Goal: Information Seeking & Learning: Learn about a topic

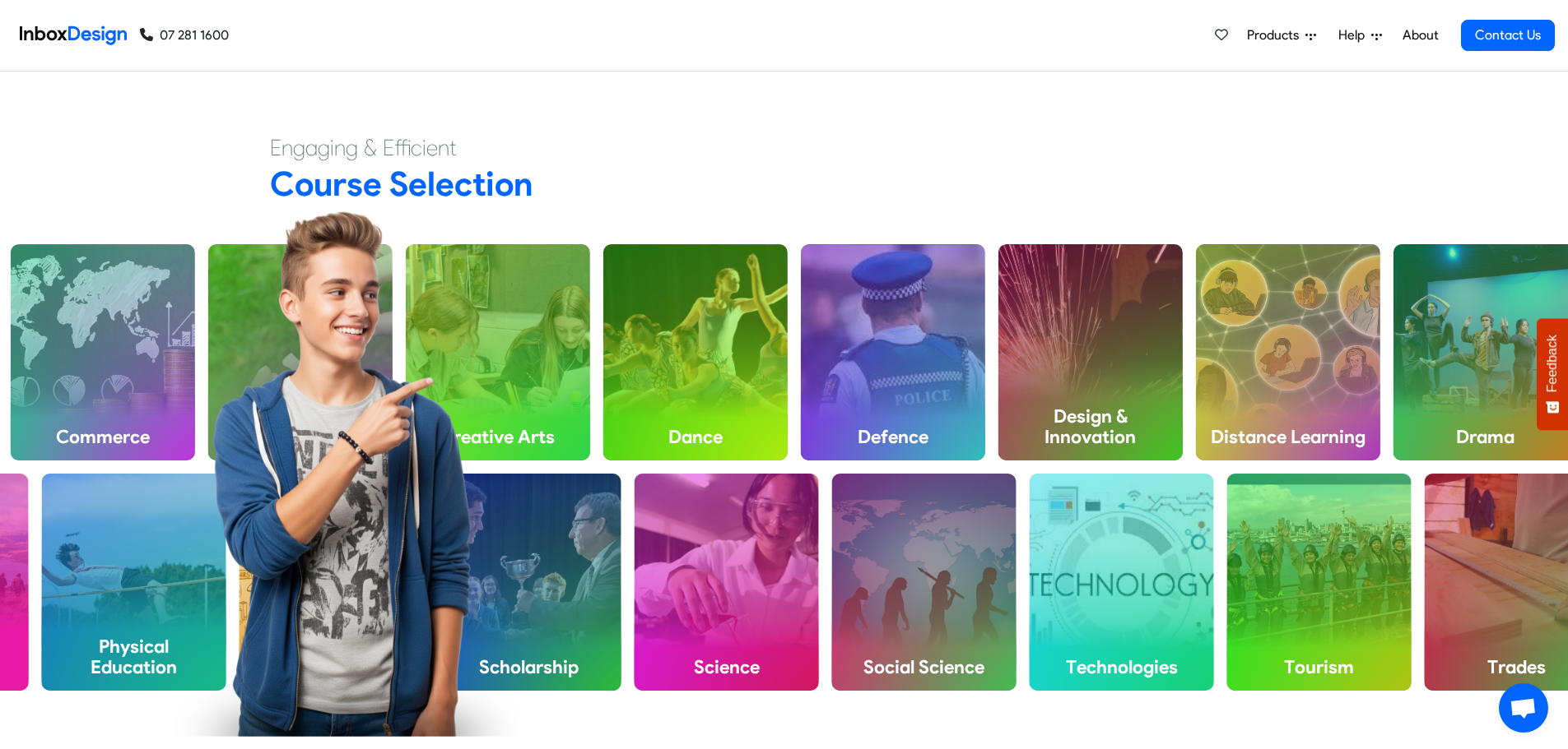
scroll to position [650, 0]
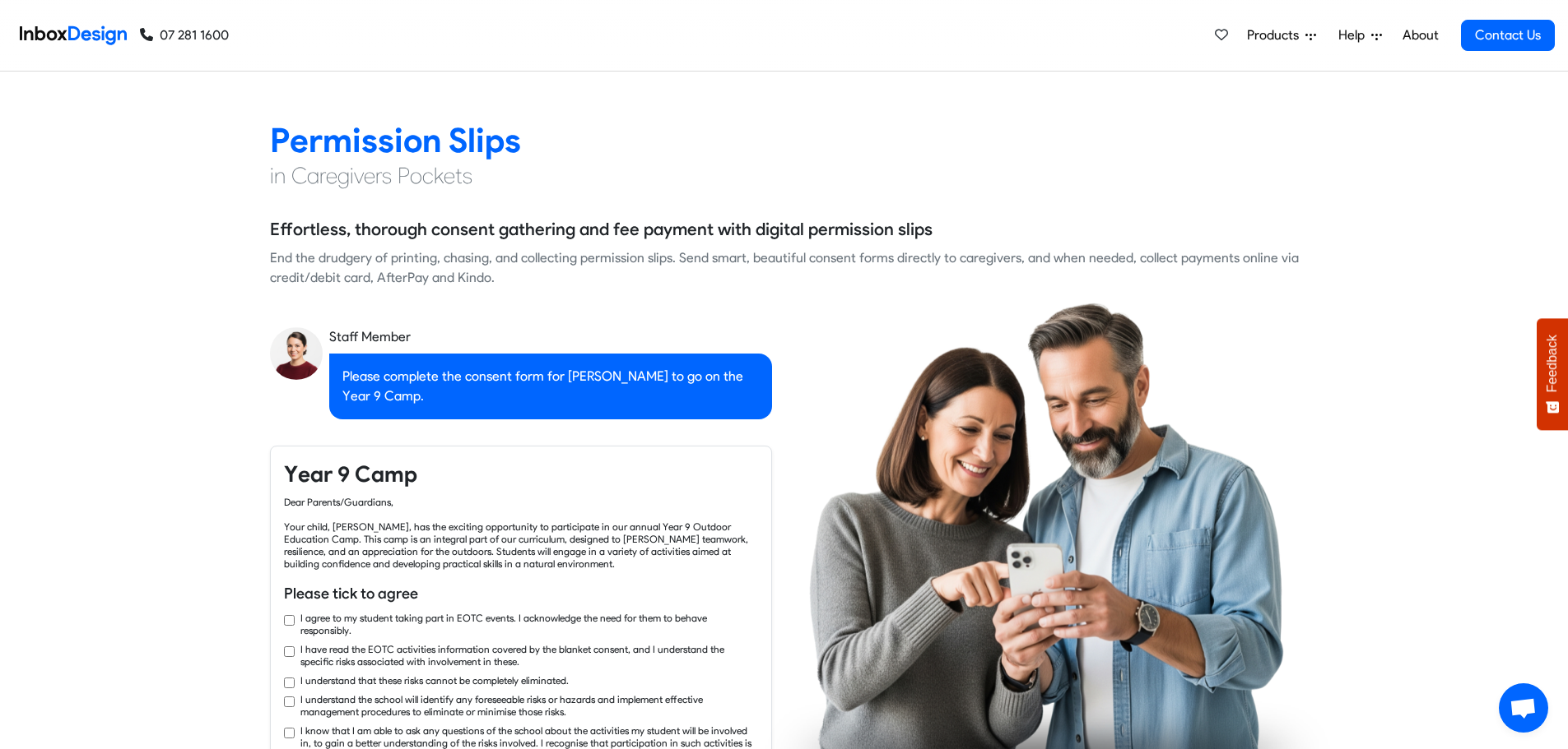
checkbox input "true"
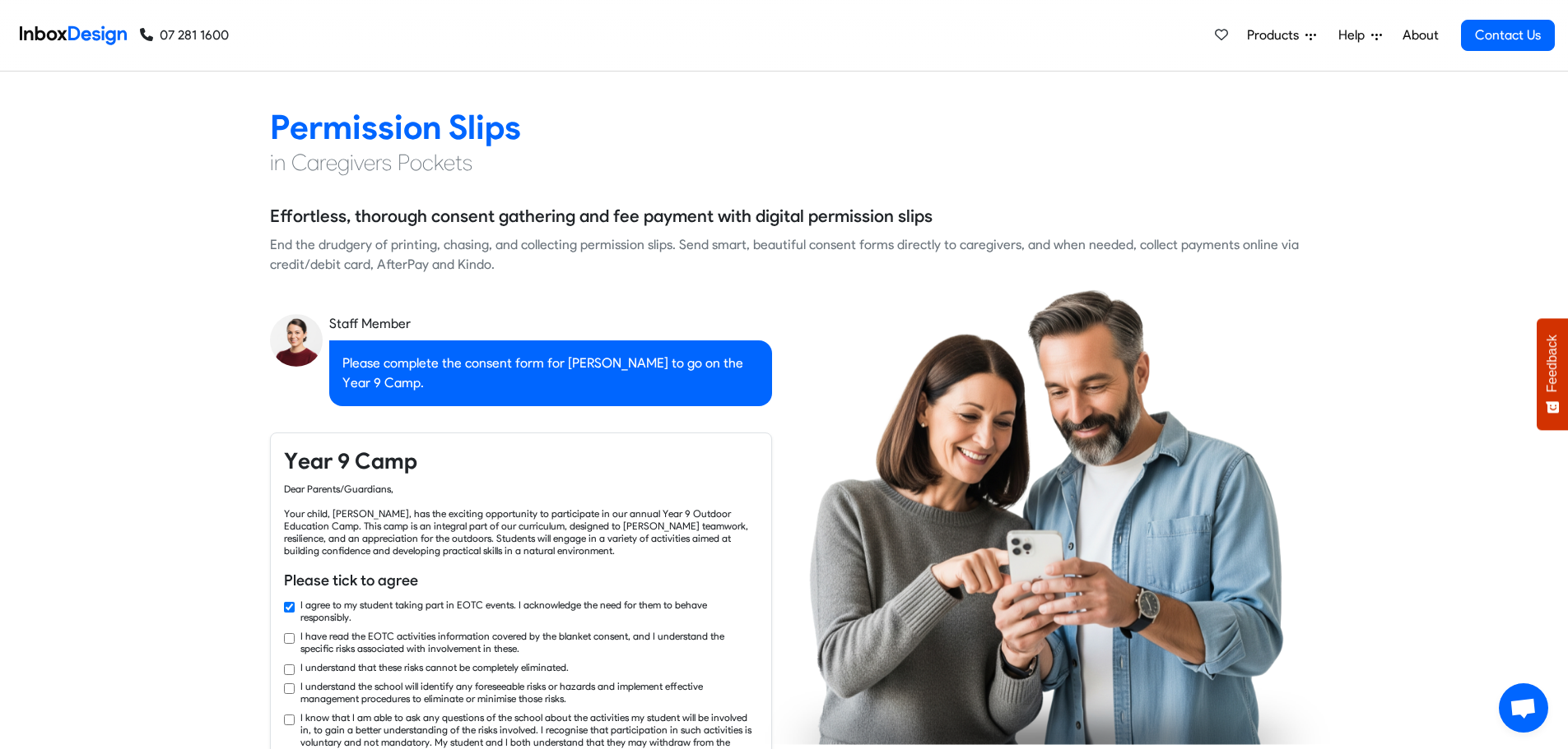
checkbox input "true"
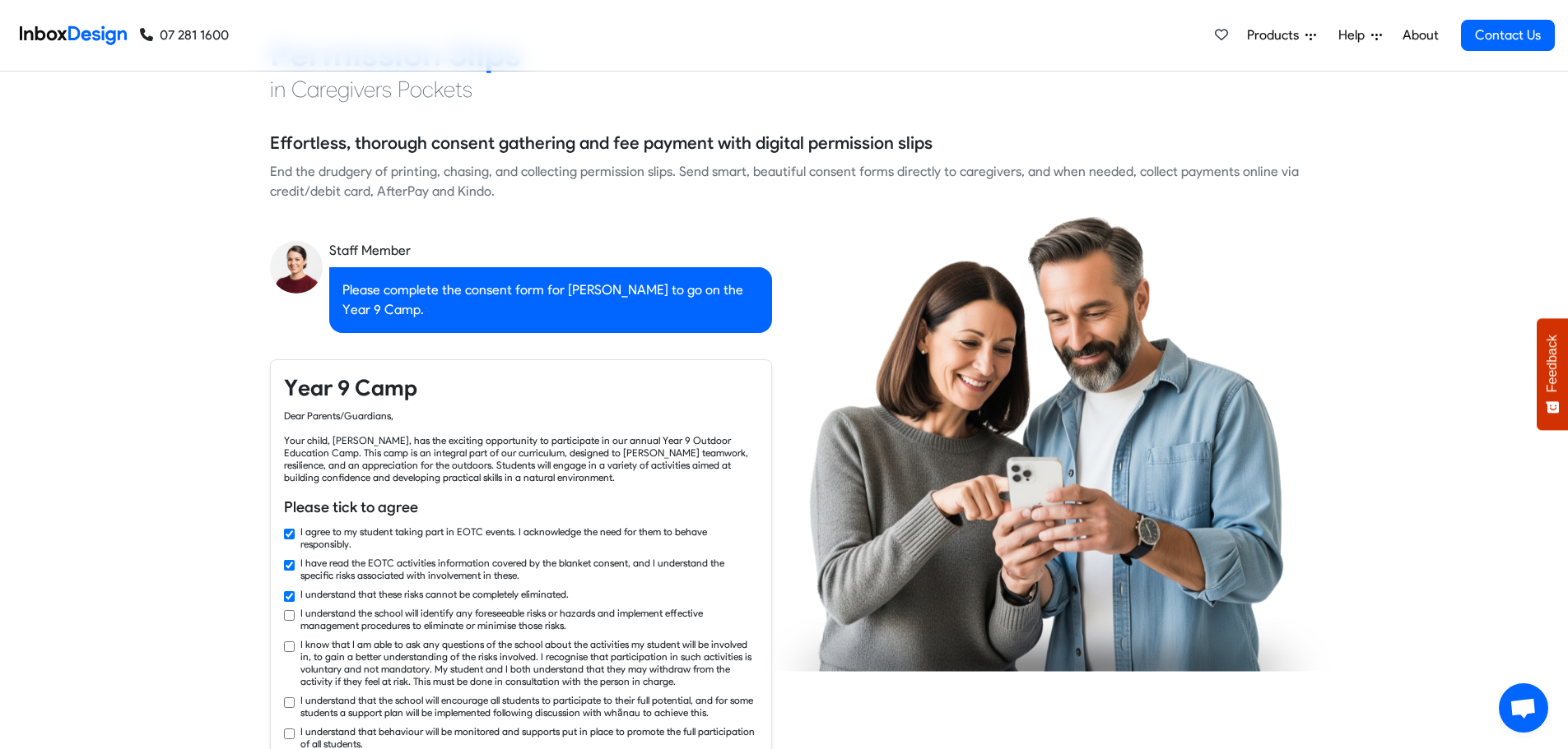
checkbox input "true"
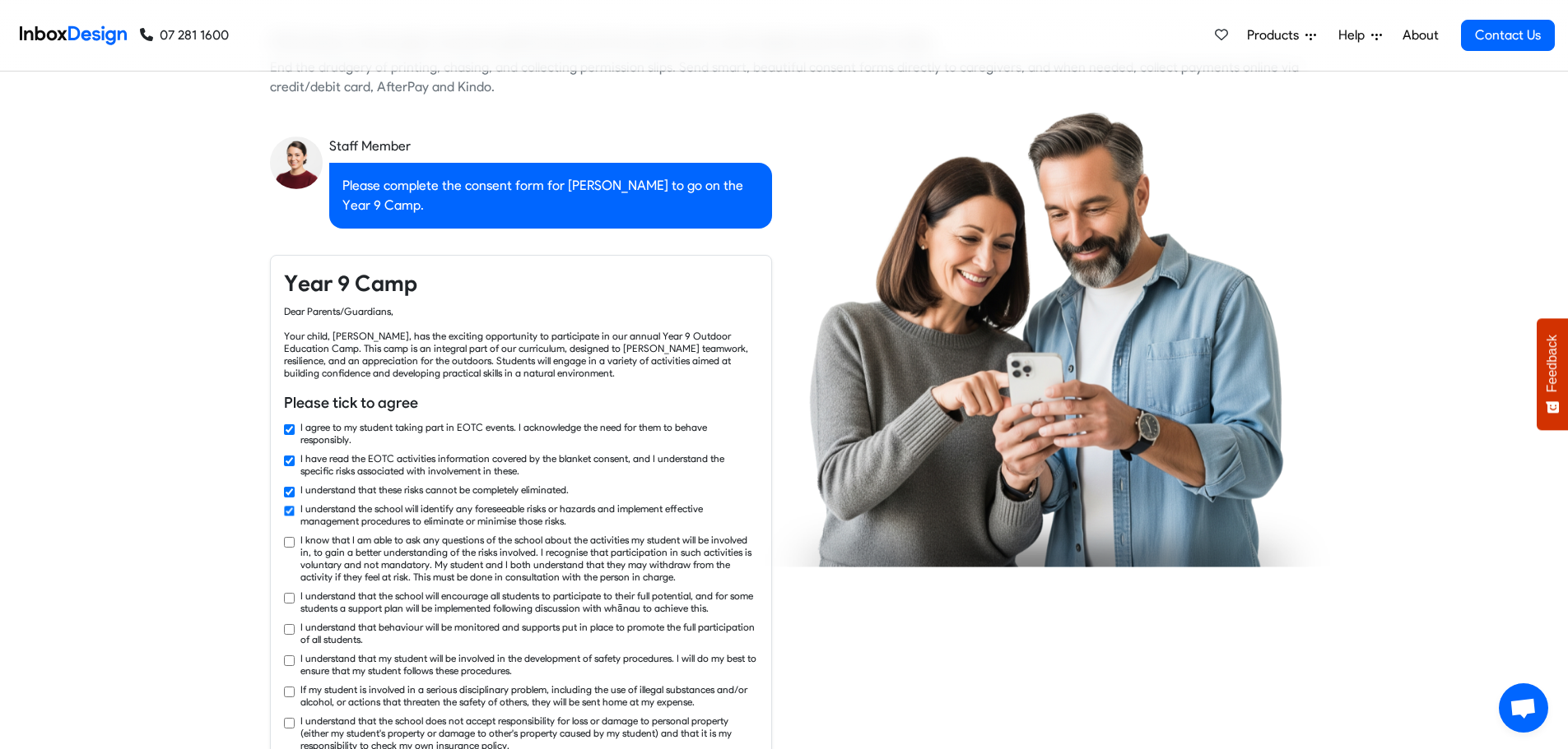
checkbox input "true"
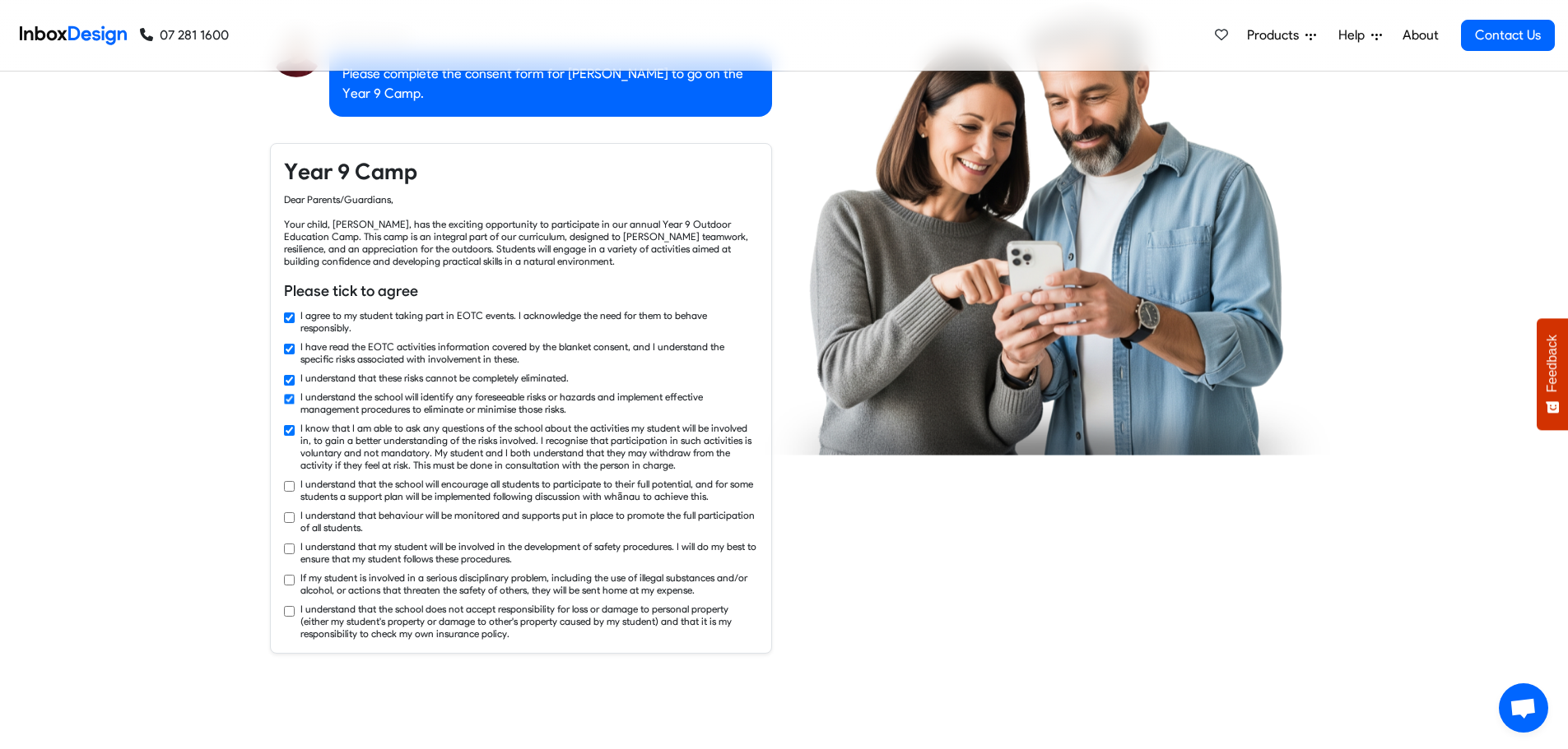
checkbox input "true"
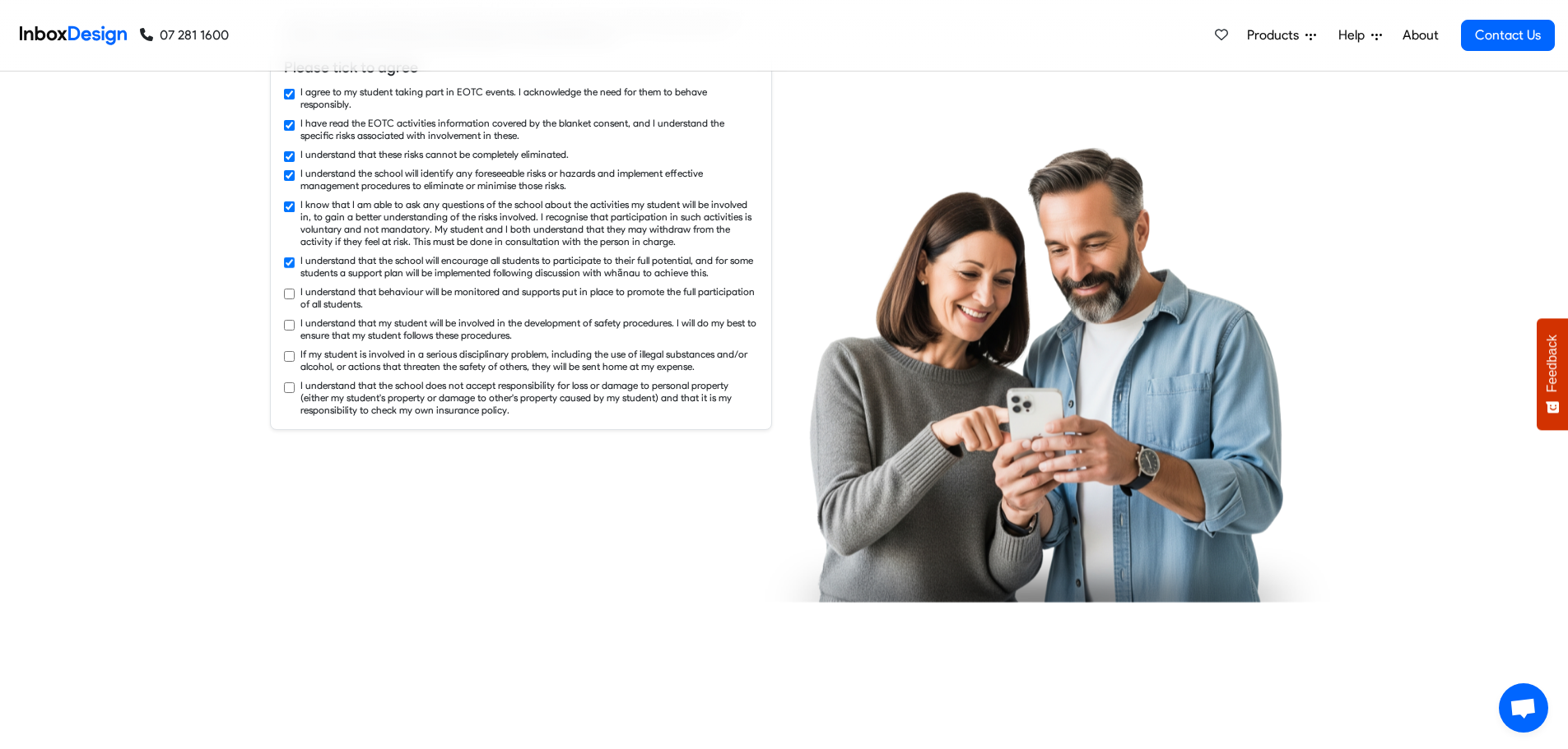
checkbox input "true"
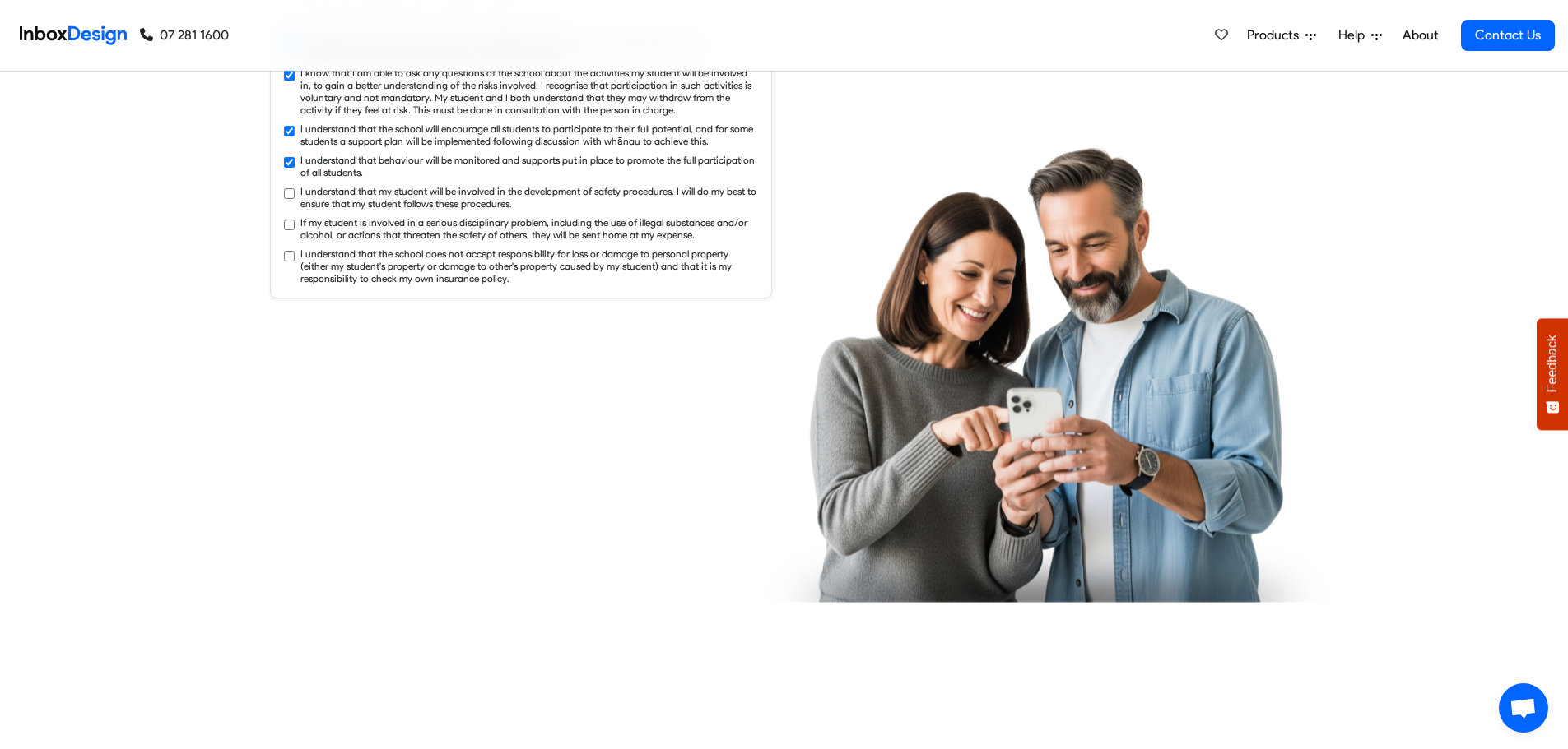
checkbox input "true"
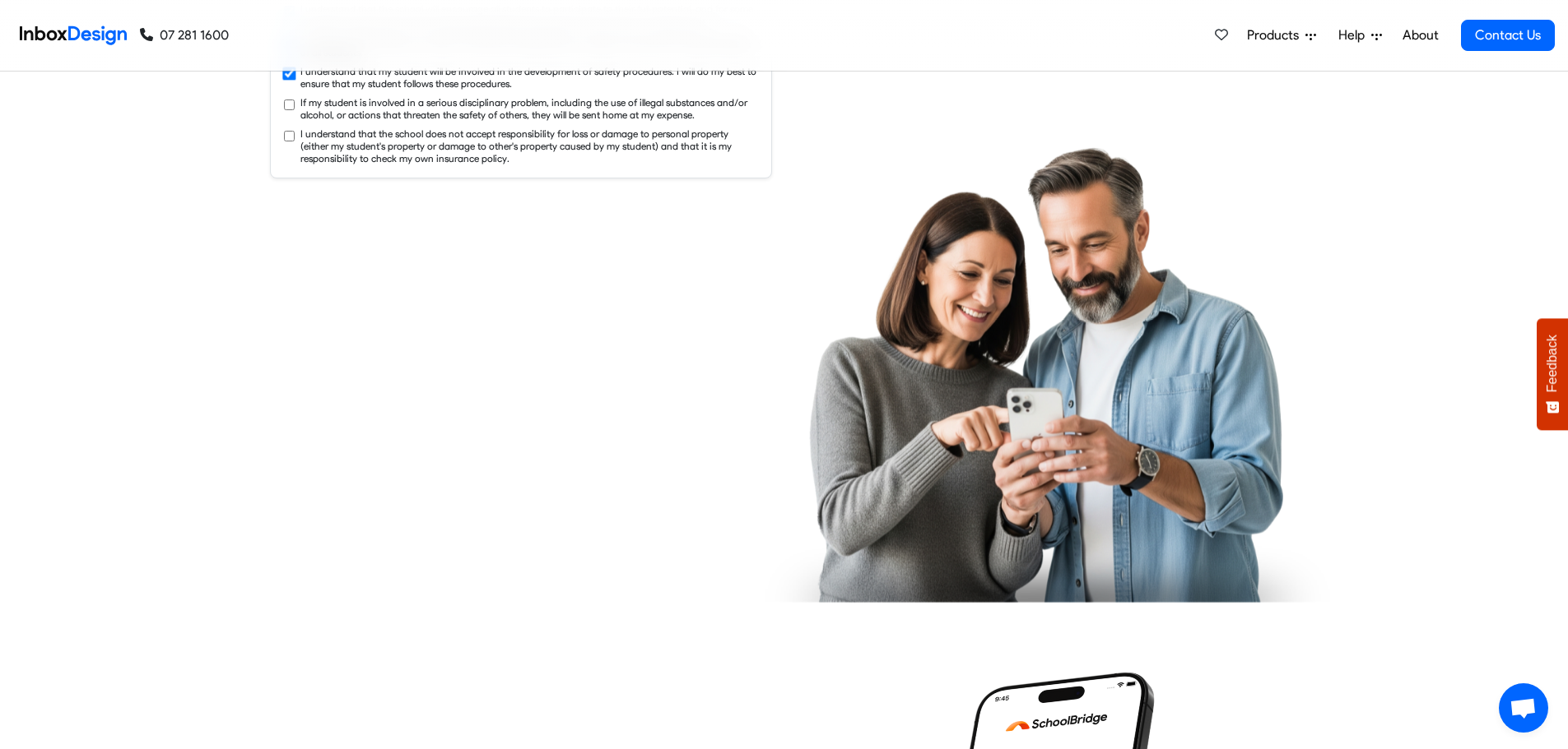
checkbox input "true"
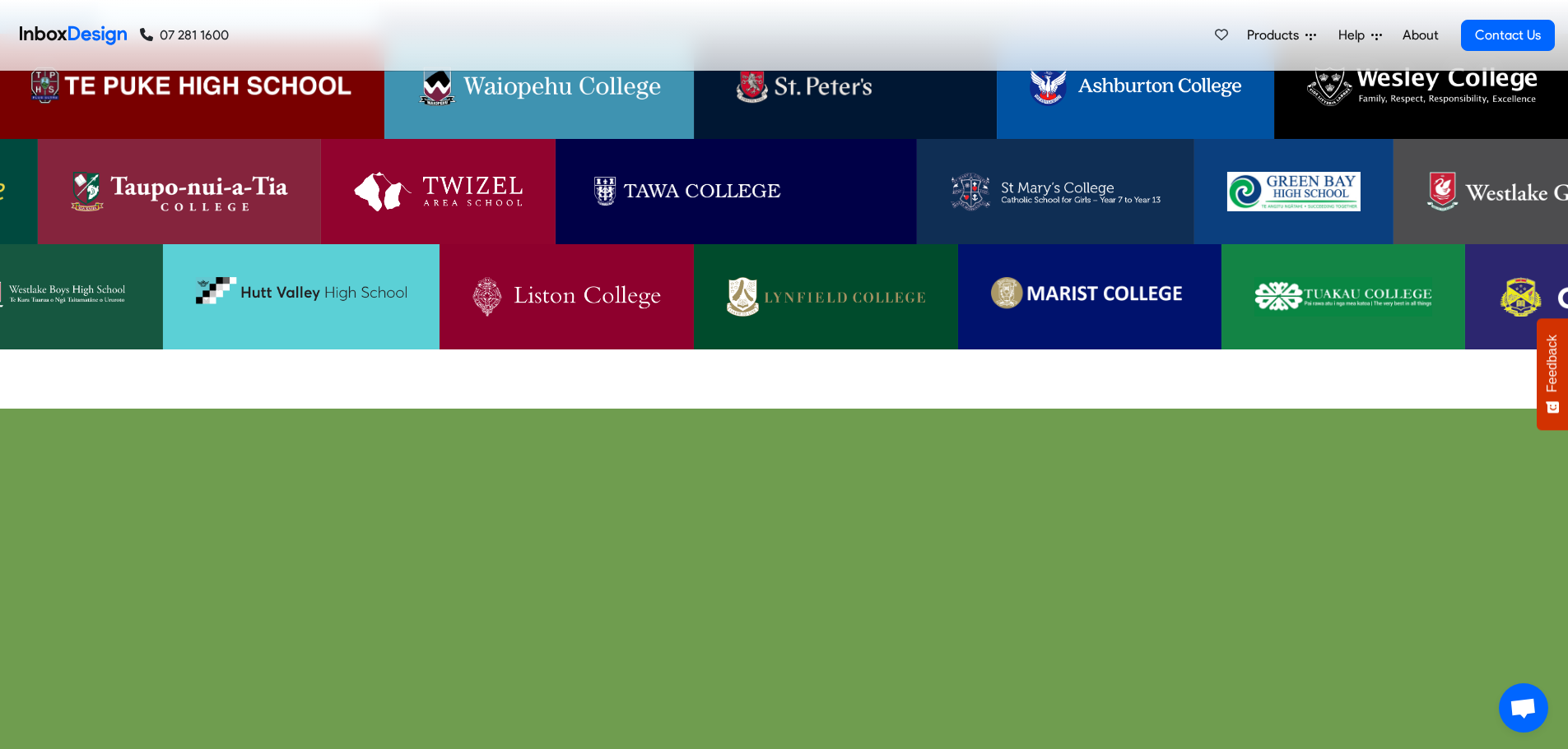
scroll to position [3732, 0]
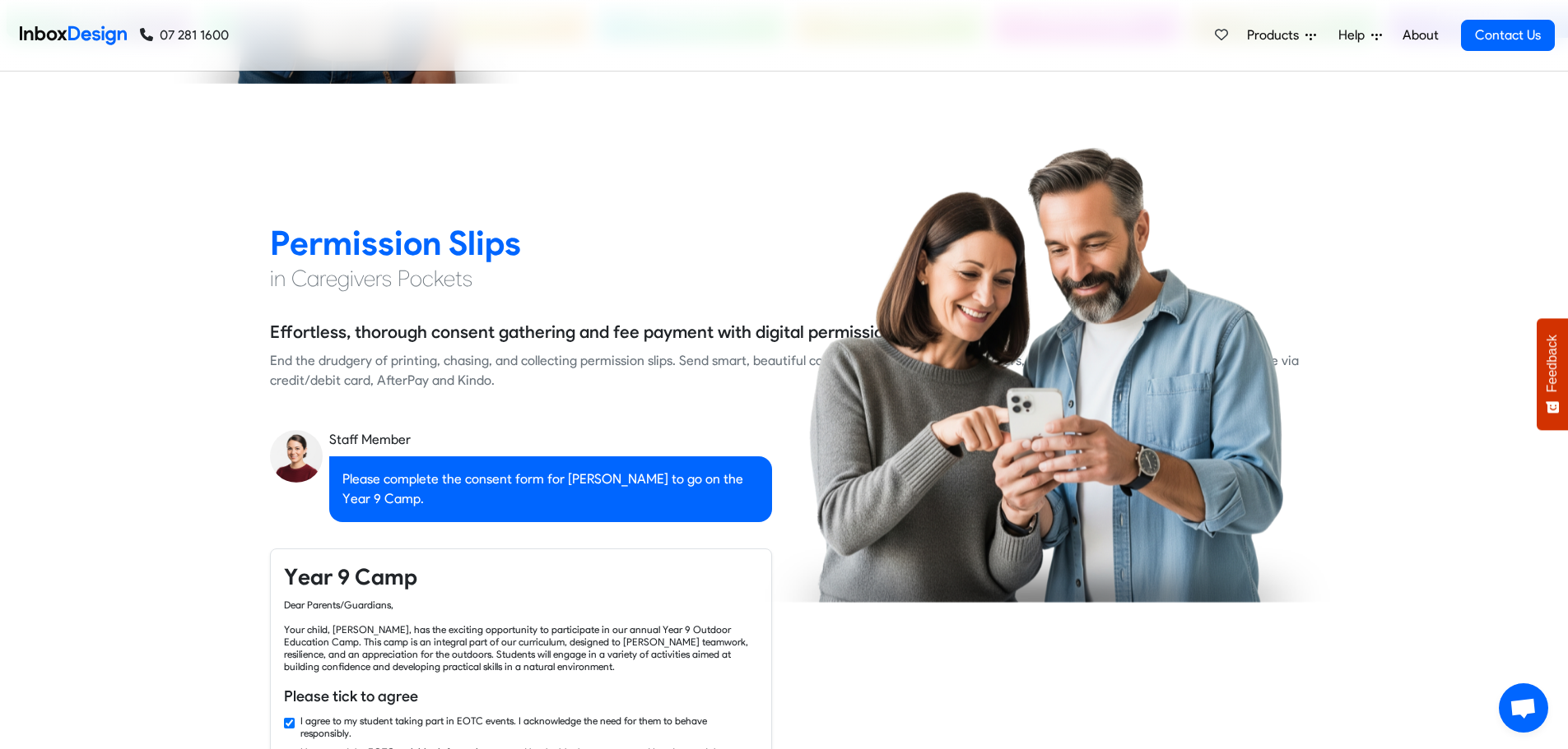
checkbox input "false"
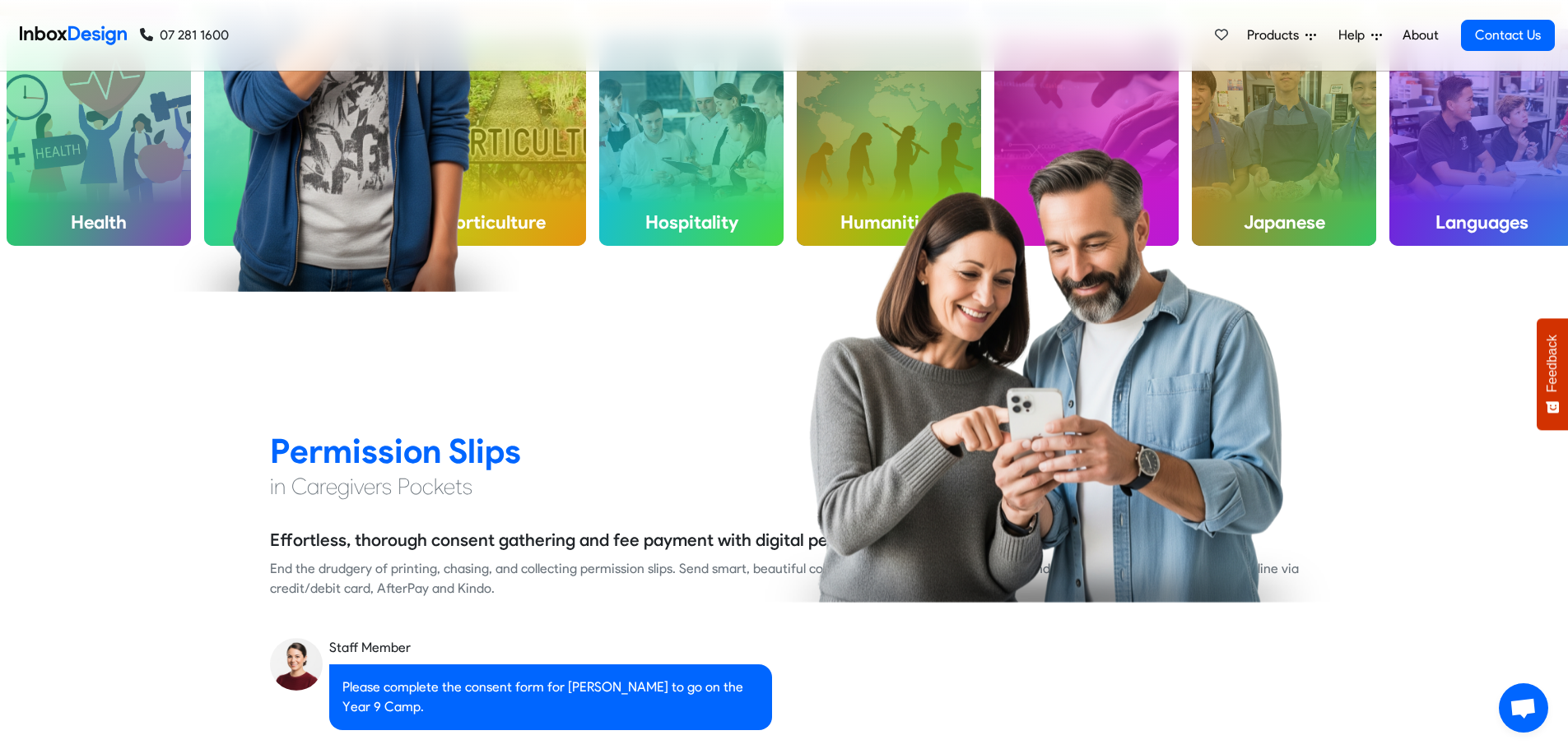
checkbox input "false"
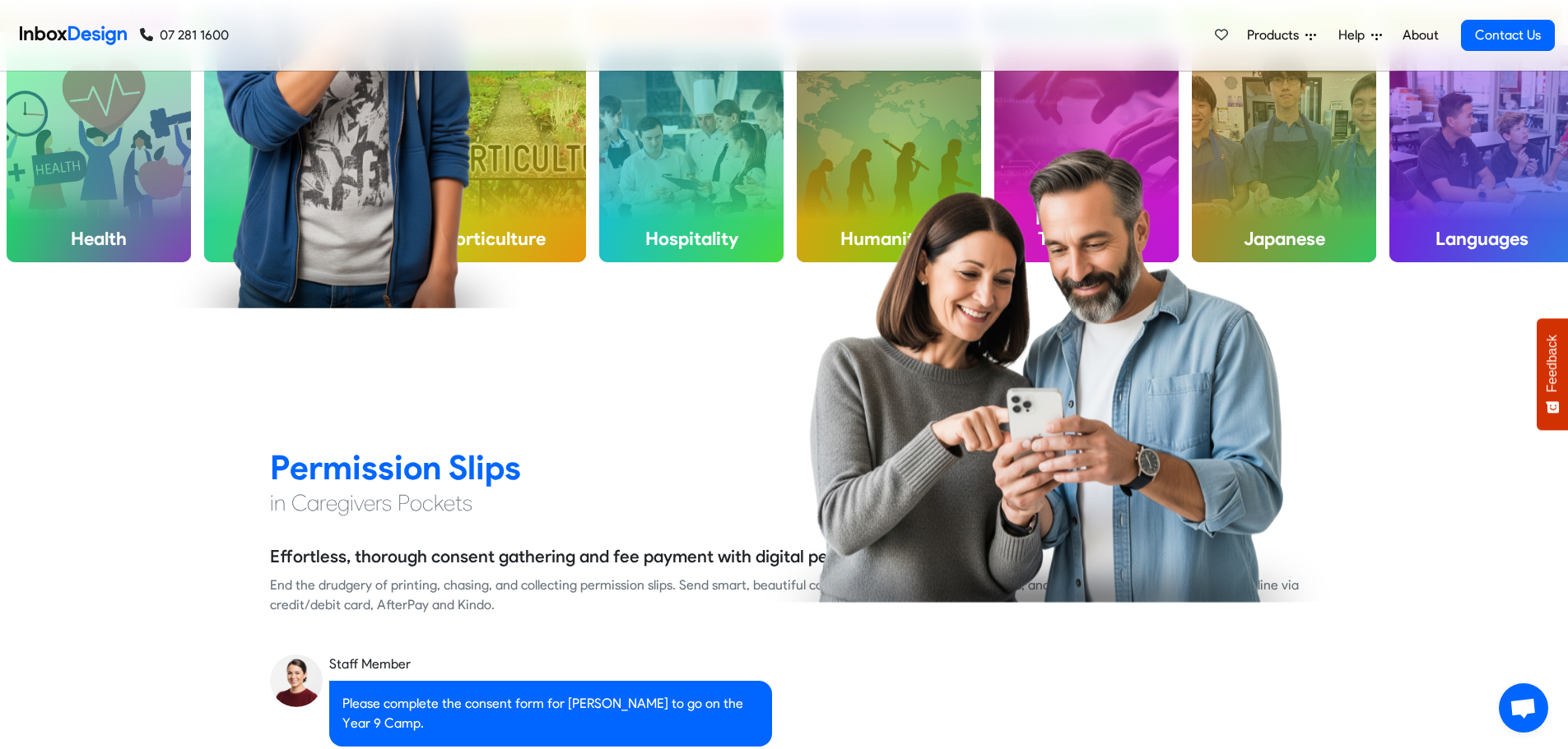
checkbox input "false"
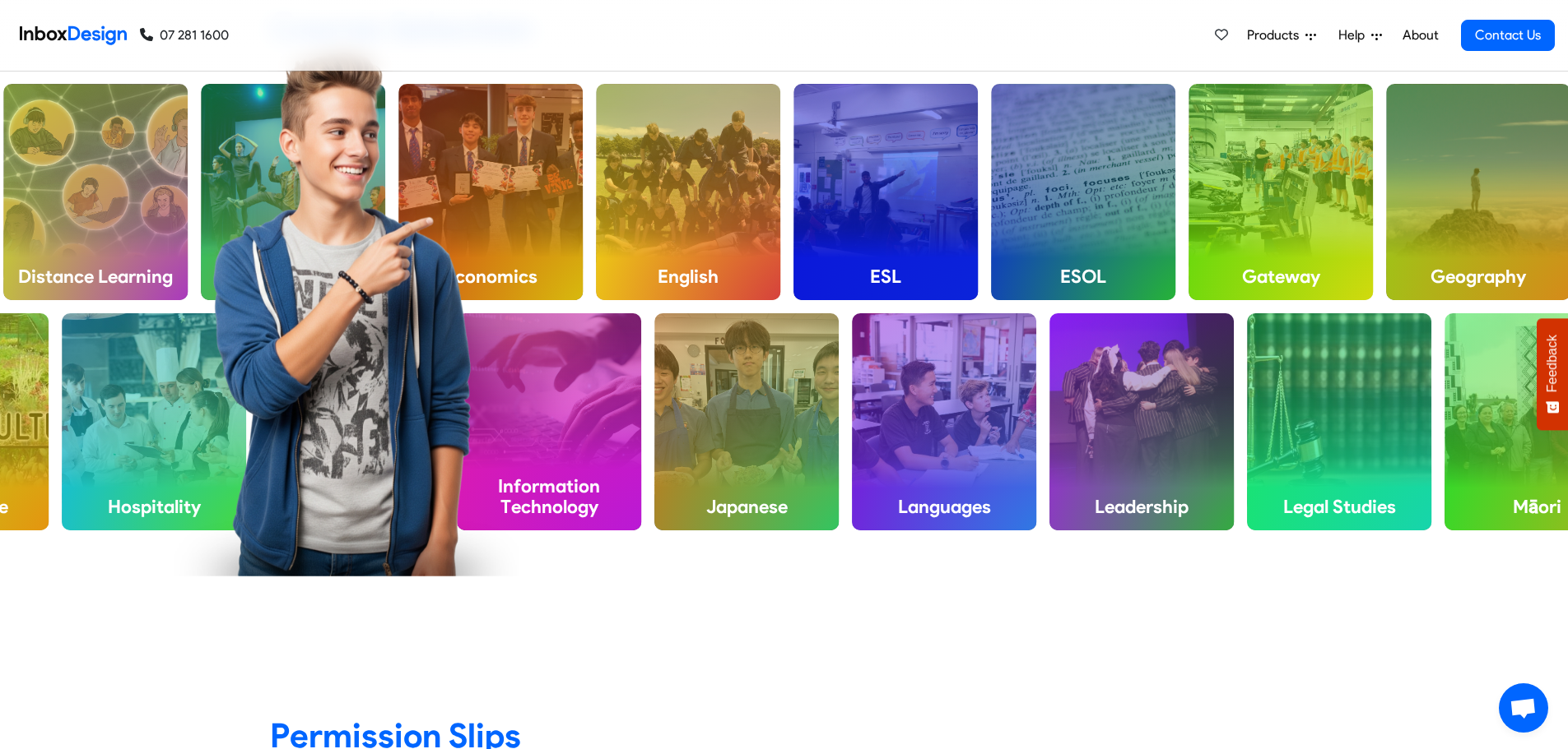
checkbox input "false"
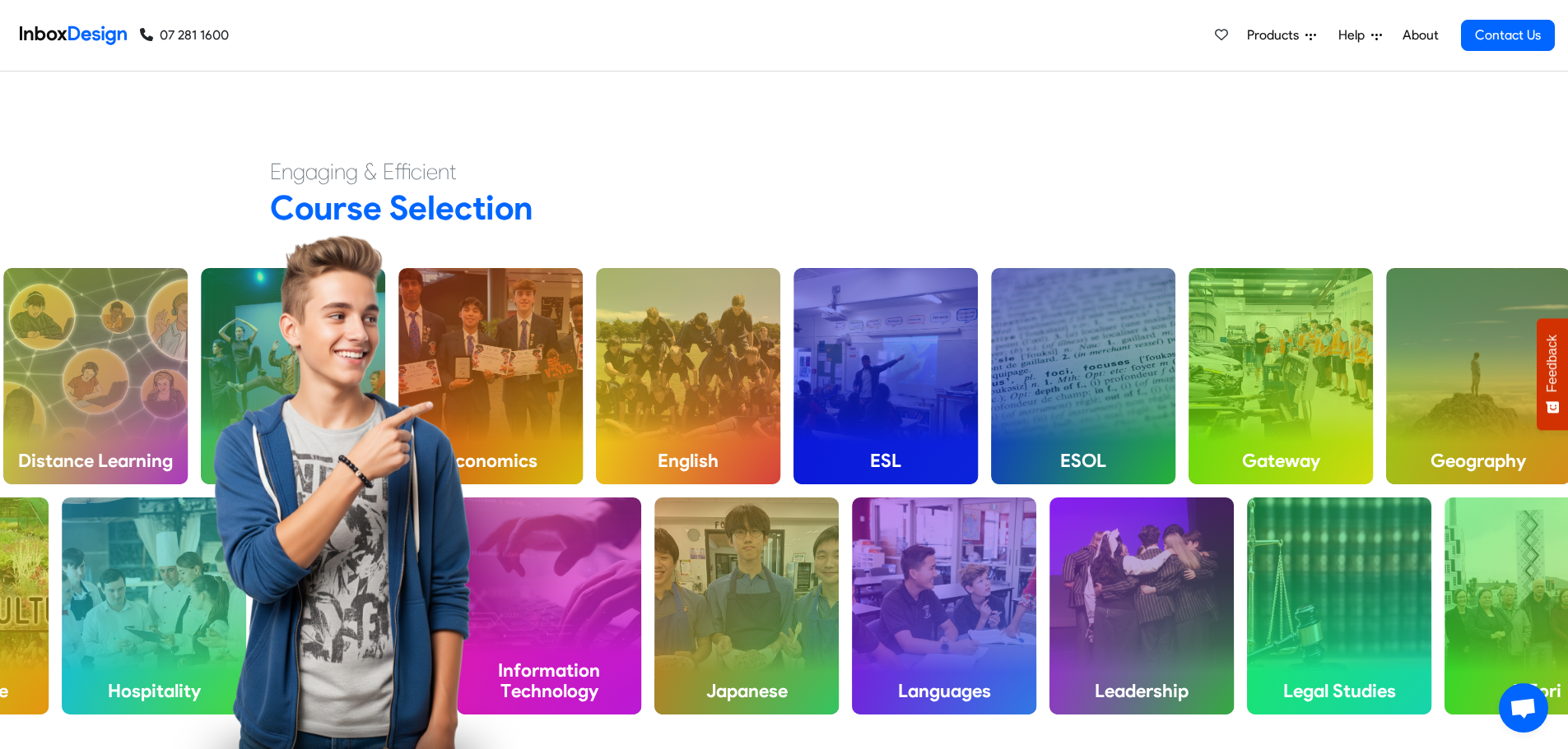
checkbox input "false"
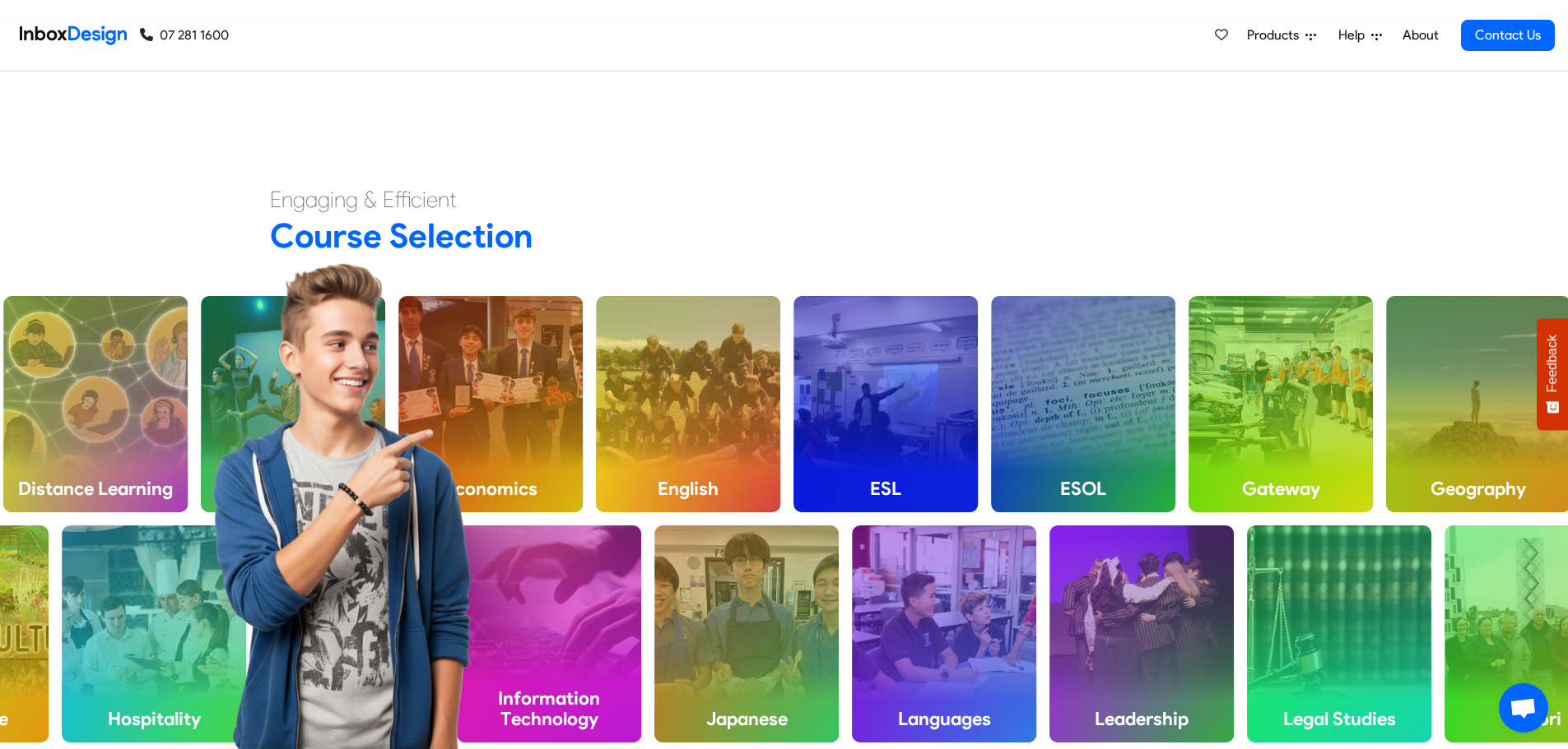
checkbox input "false"
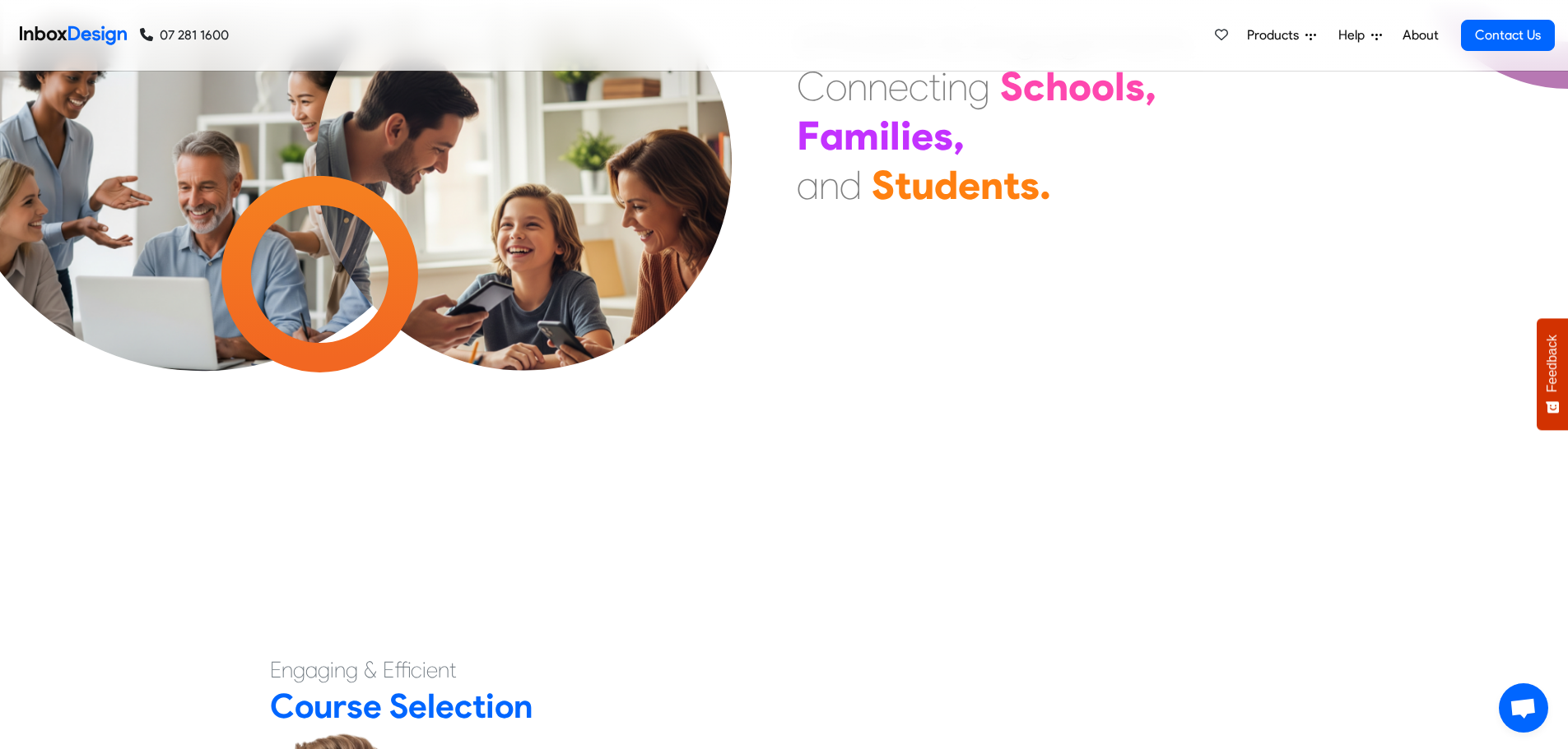
checkbox input "false"
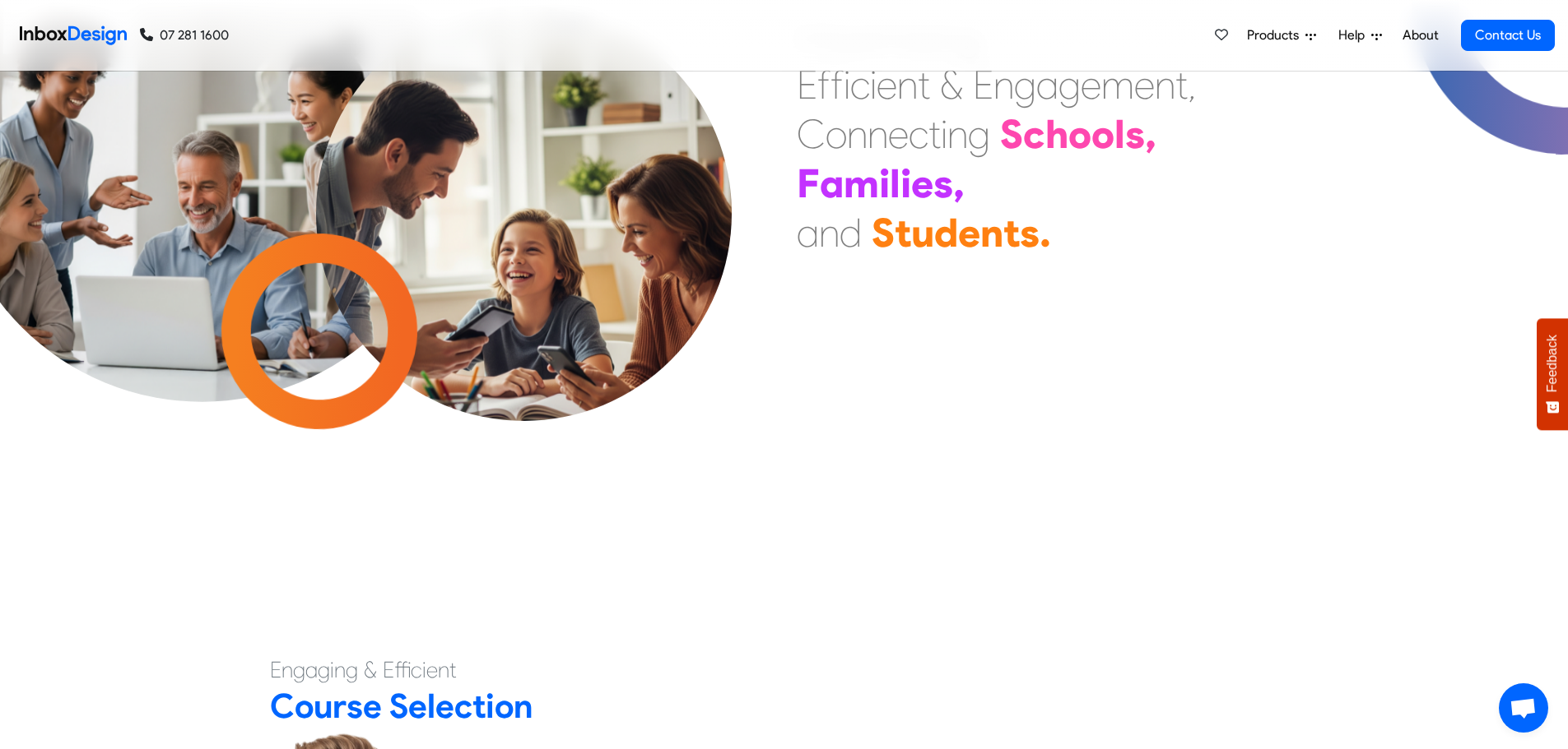
scroll to position [0, 0]
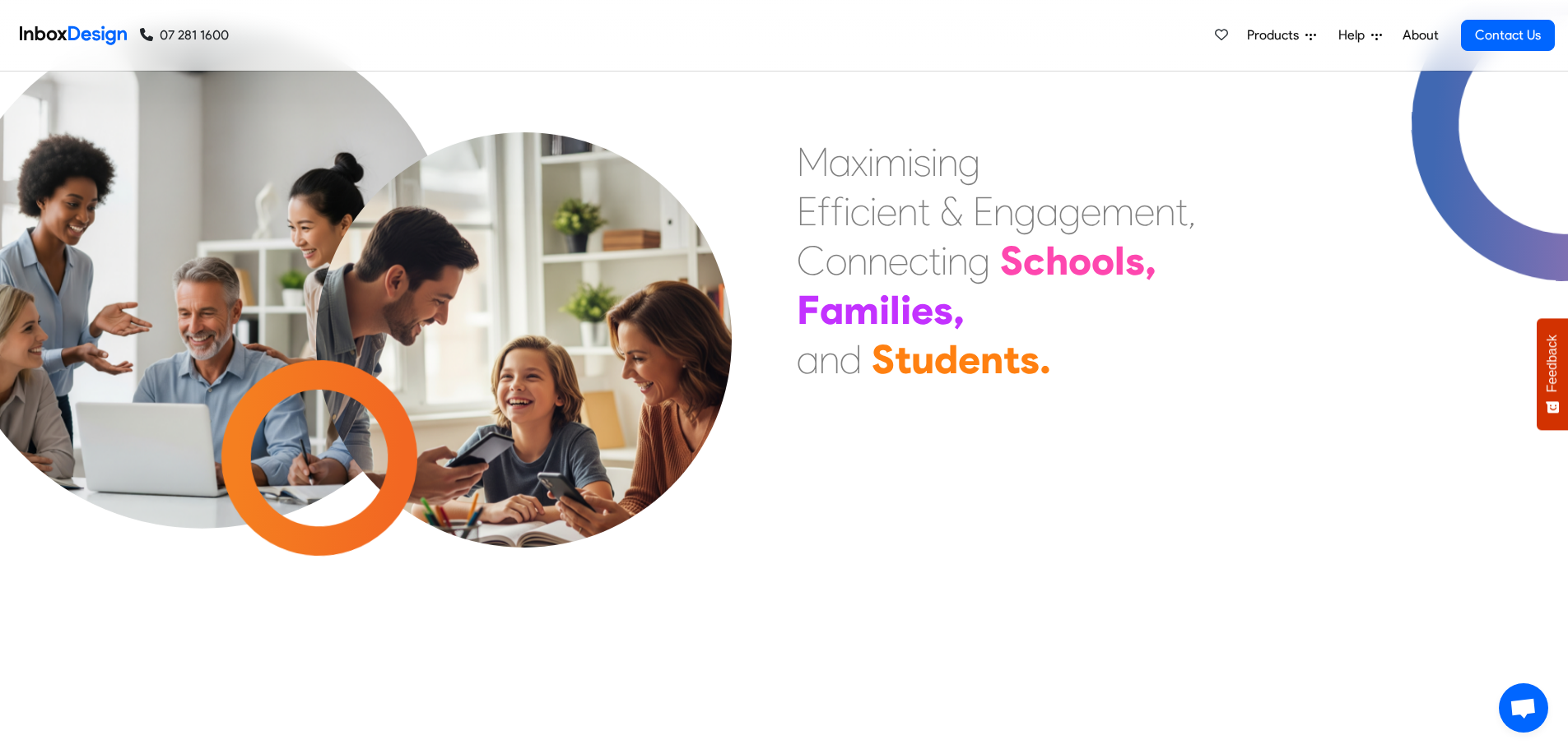
checkbox input "false"
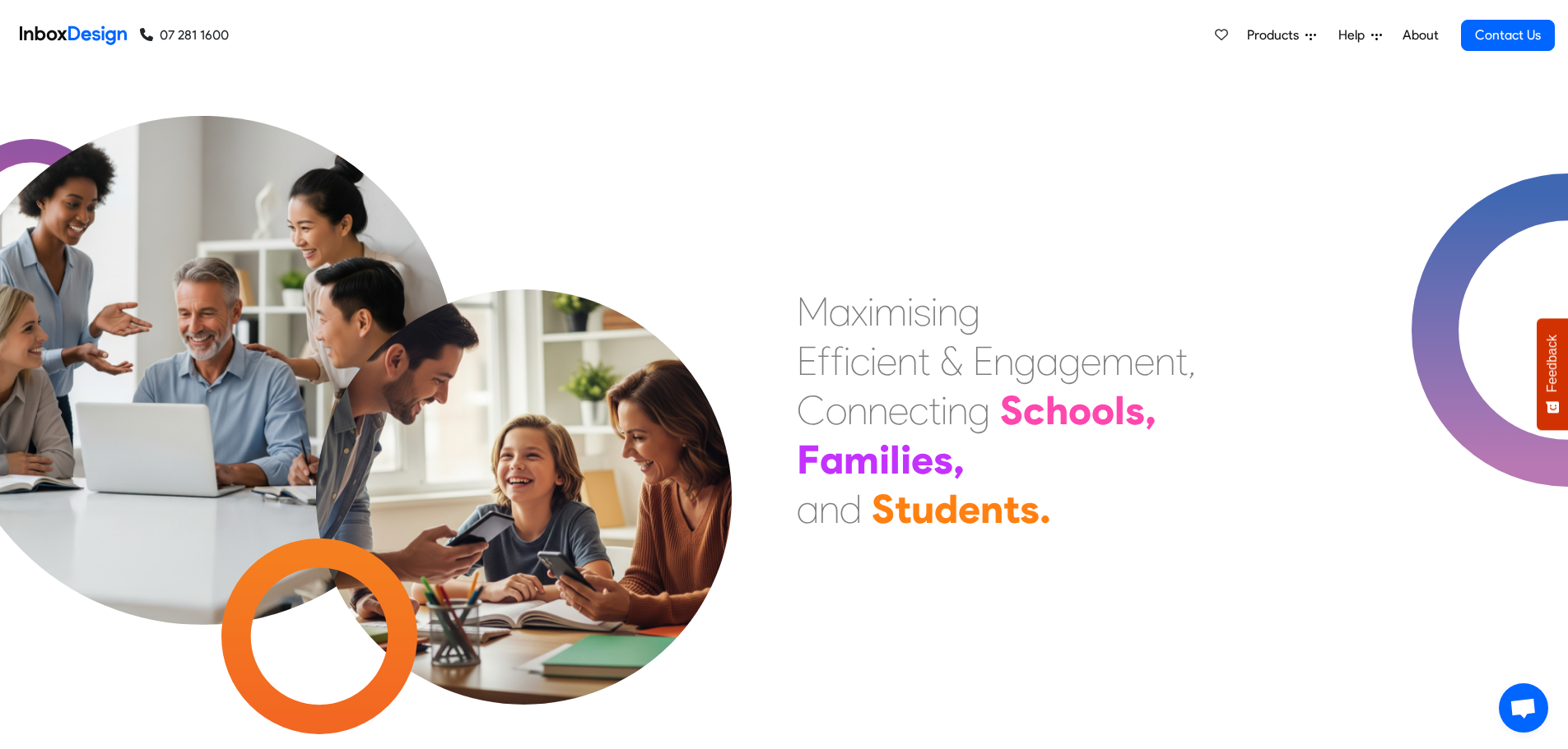
click at [1299, 32] on span "Products" at bounding box center [1276, 35] width 59 height 20
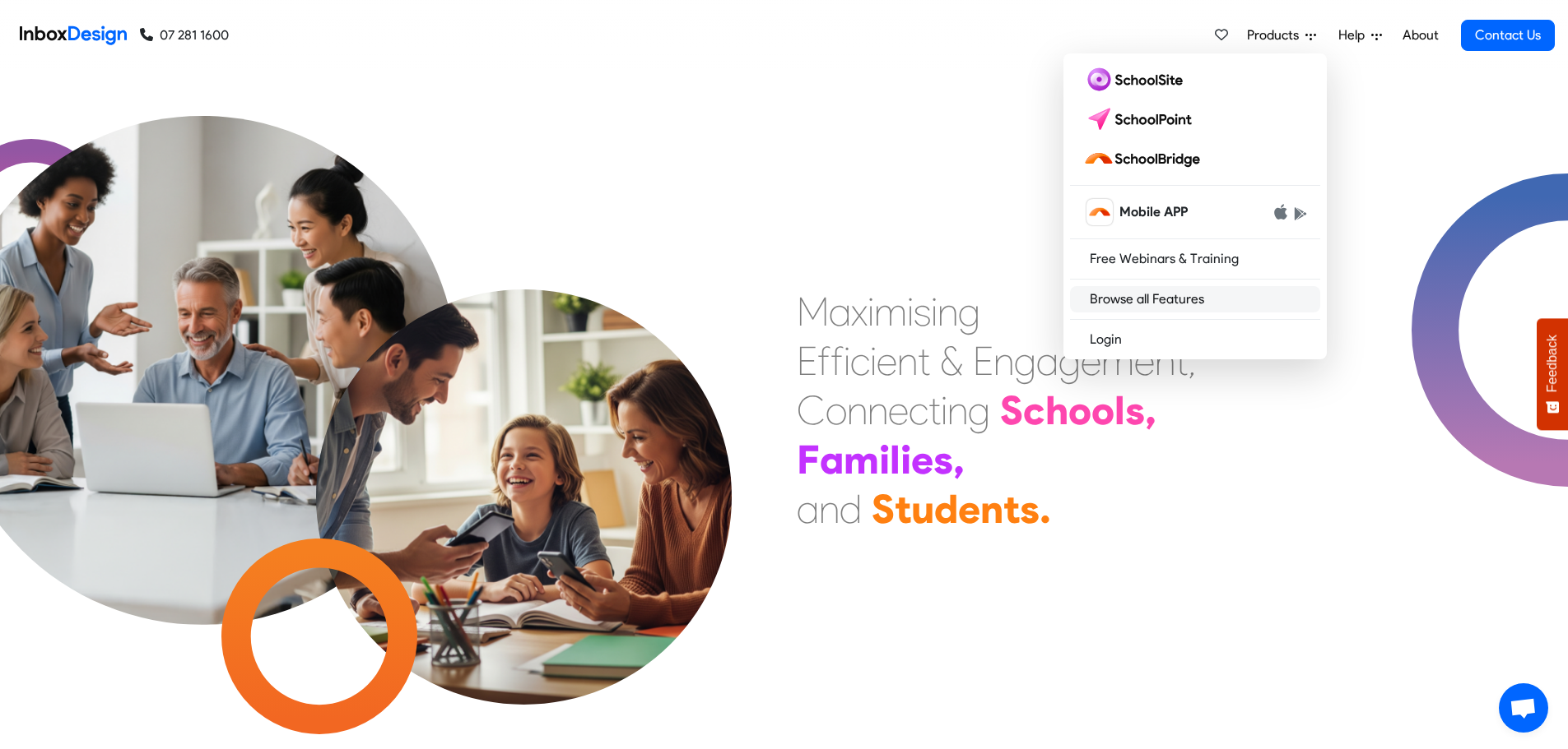
click at [1202, 289] on link "Browse all Features" at bounding box center [1196, 299] width 250 height 26
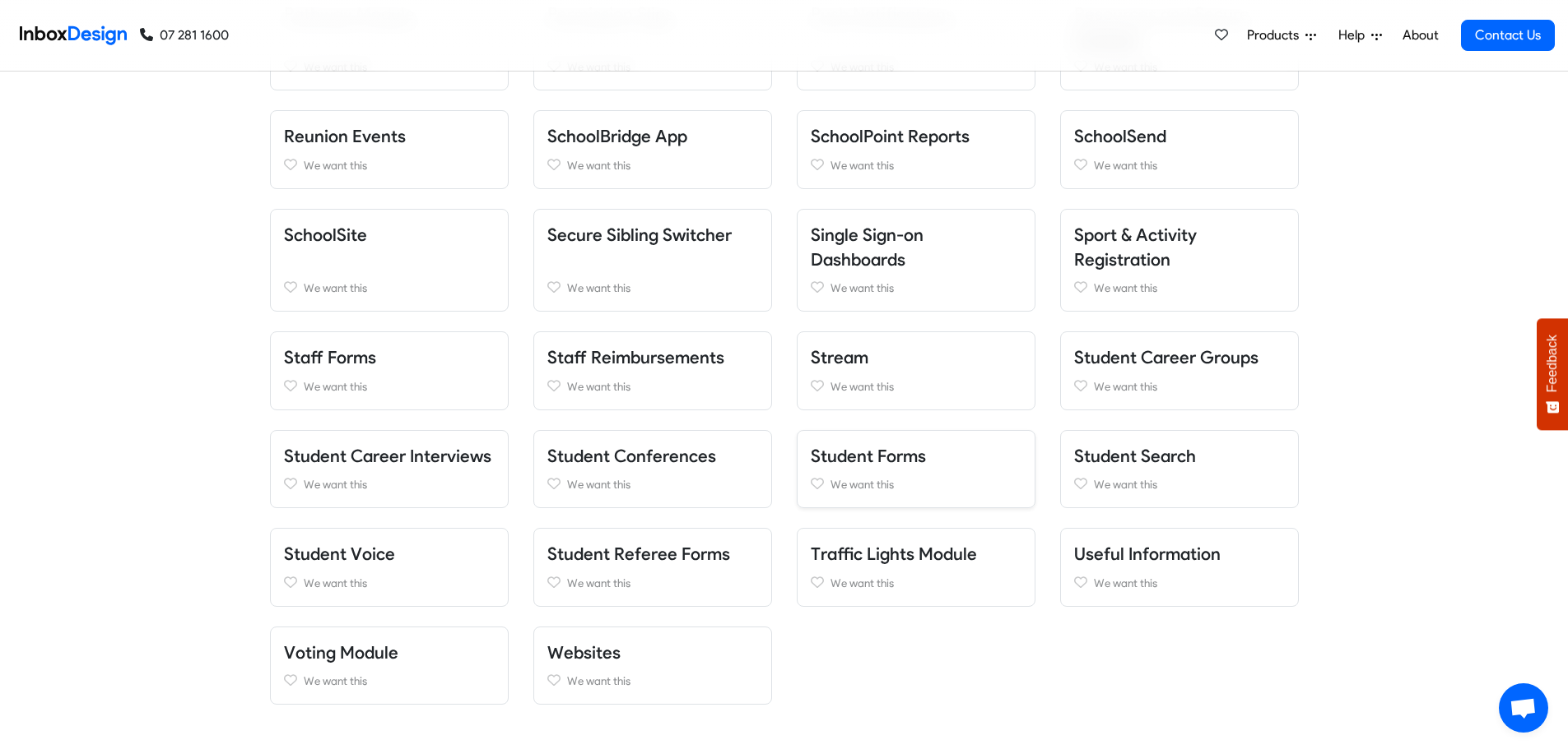
scroll to position [1383, 0]
